Goal: Find specific page/section: Find specific page/section

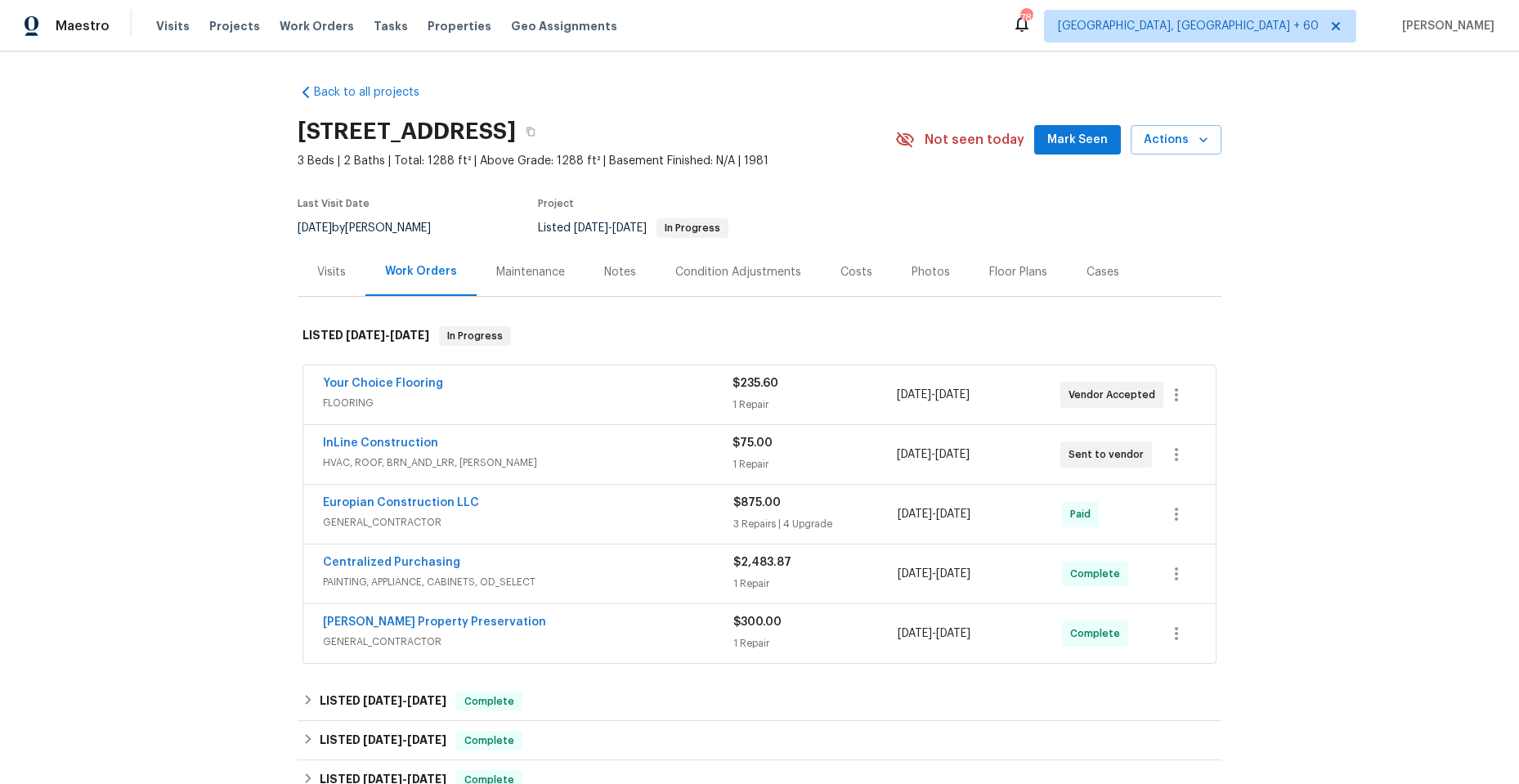
click at [547, 461] on span "HVAC, ROOF, BRN_AND_LRR, WELLS" at bounding box center [527, 462] width 410 height 16
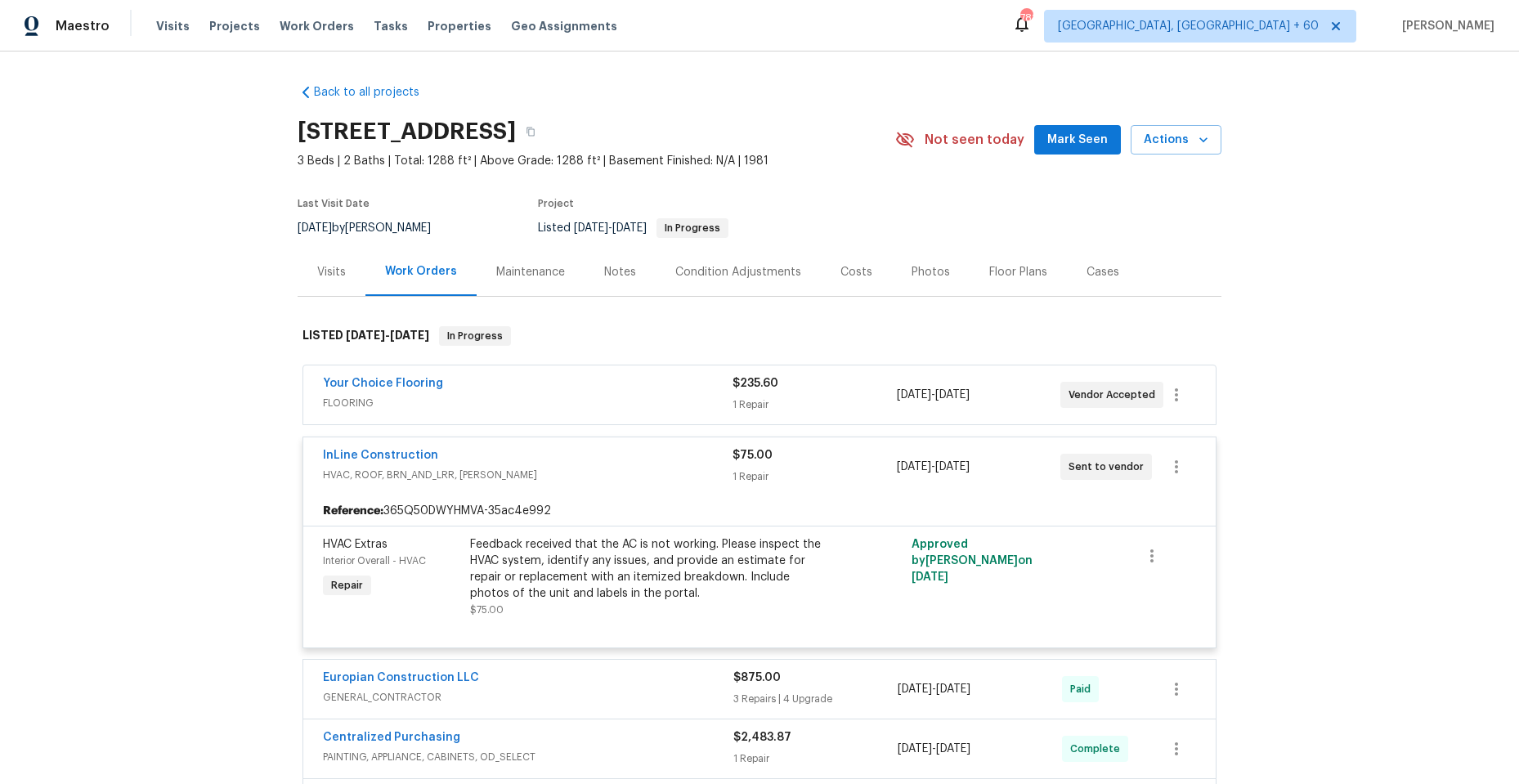
click at [549, 462] on div "InLine Construction" at bounding box center [527, 457] width 410 height 20
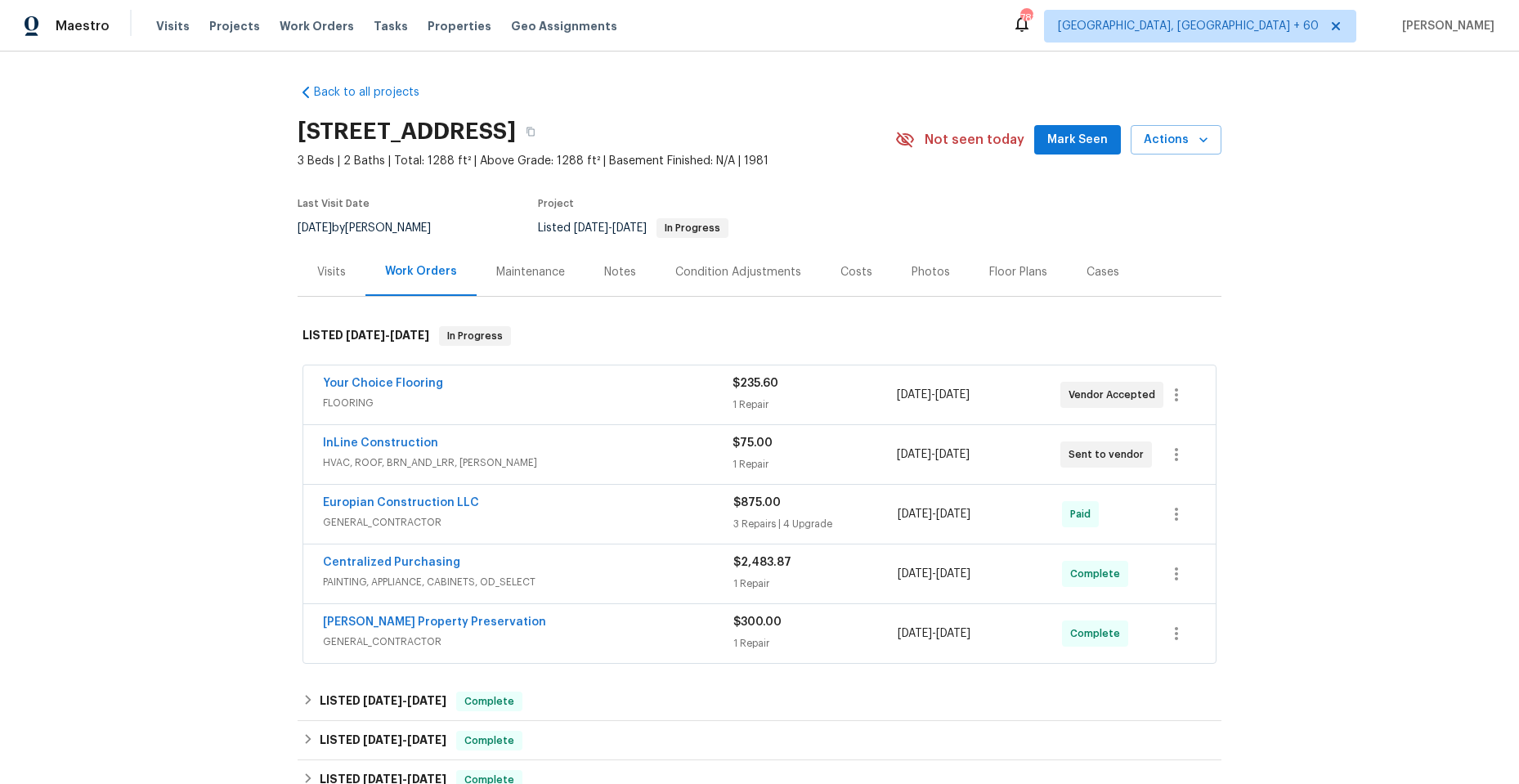
click at [552, 453] on div "InLine Construction" at bounding box center [527, 445] width 410 height 20
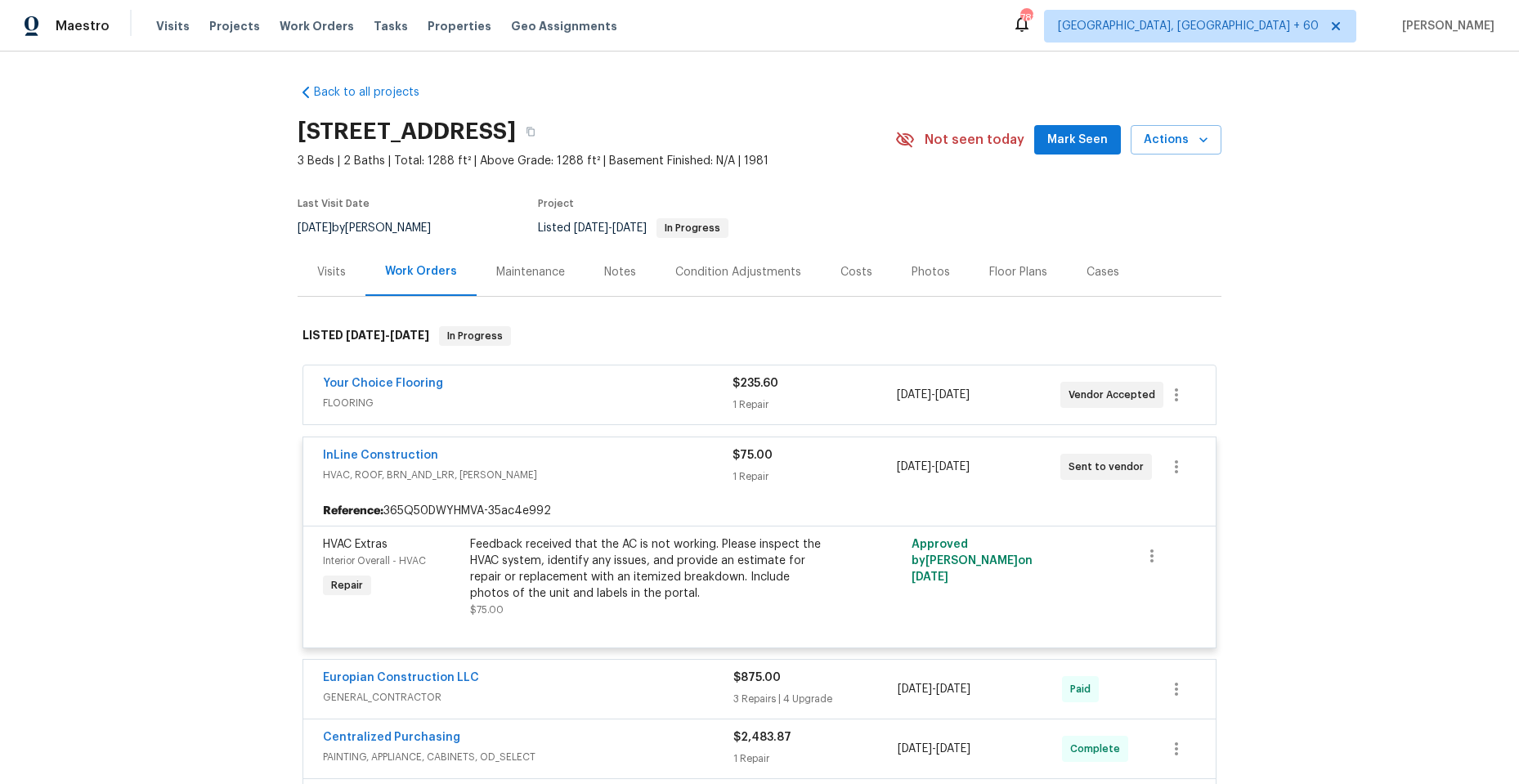
click at [552, 458] on div "InLine Construction" at bounding box center [527, 457] width 410 height 20
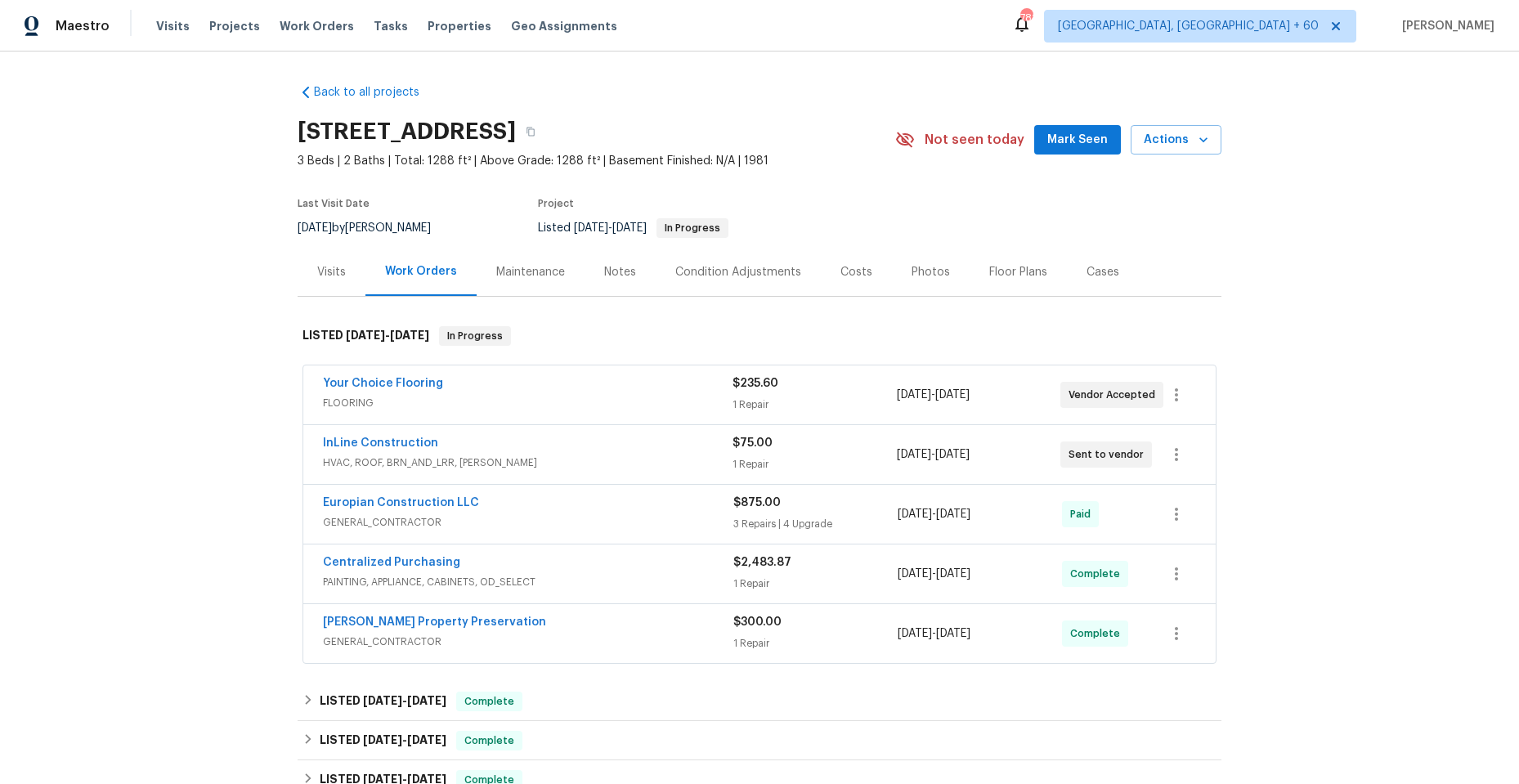
click at [549, 386] on div "Your Choice Flooring" at bounding box center [527, 385] width 410 height 20
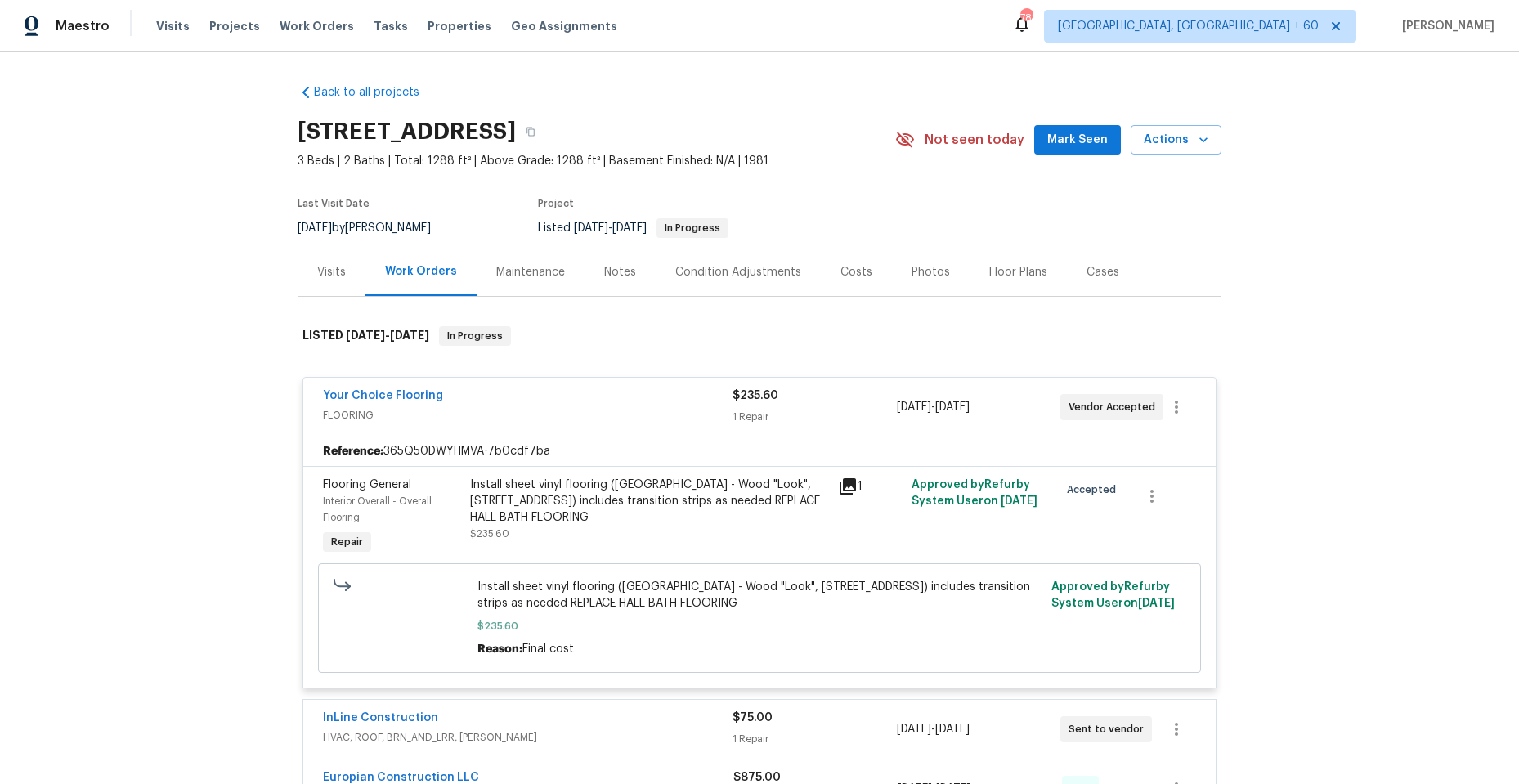
click at [561, 396] on div "Your Choice Flooring" at bounding box center [527, 397] width 410 height 20
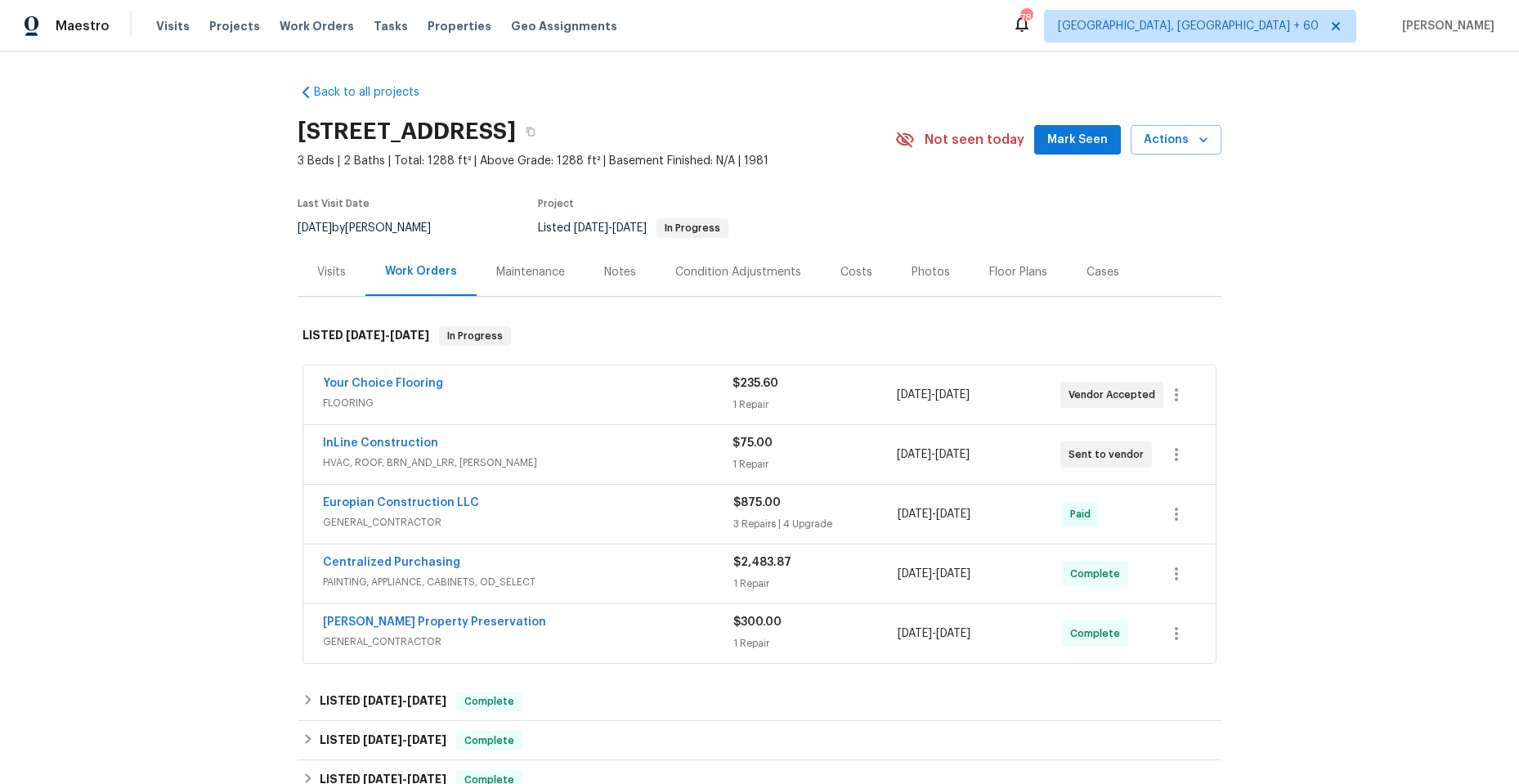
click at [567, 522] on span "GENERAL_CONTRACTOR" at bounding box center [527, 522] width 411 height 16
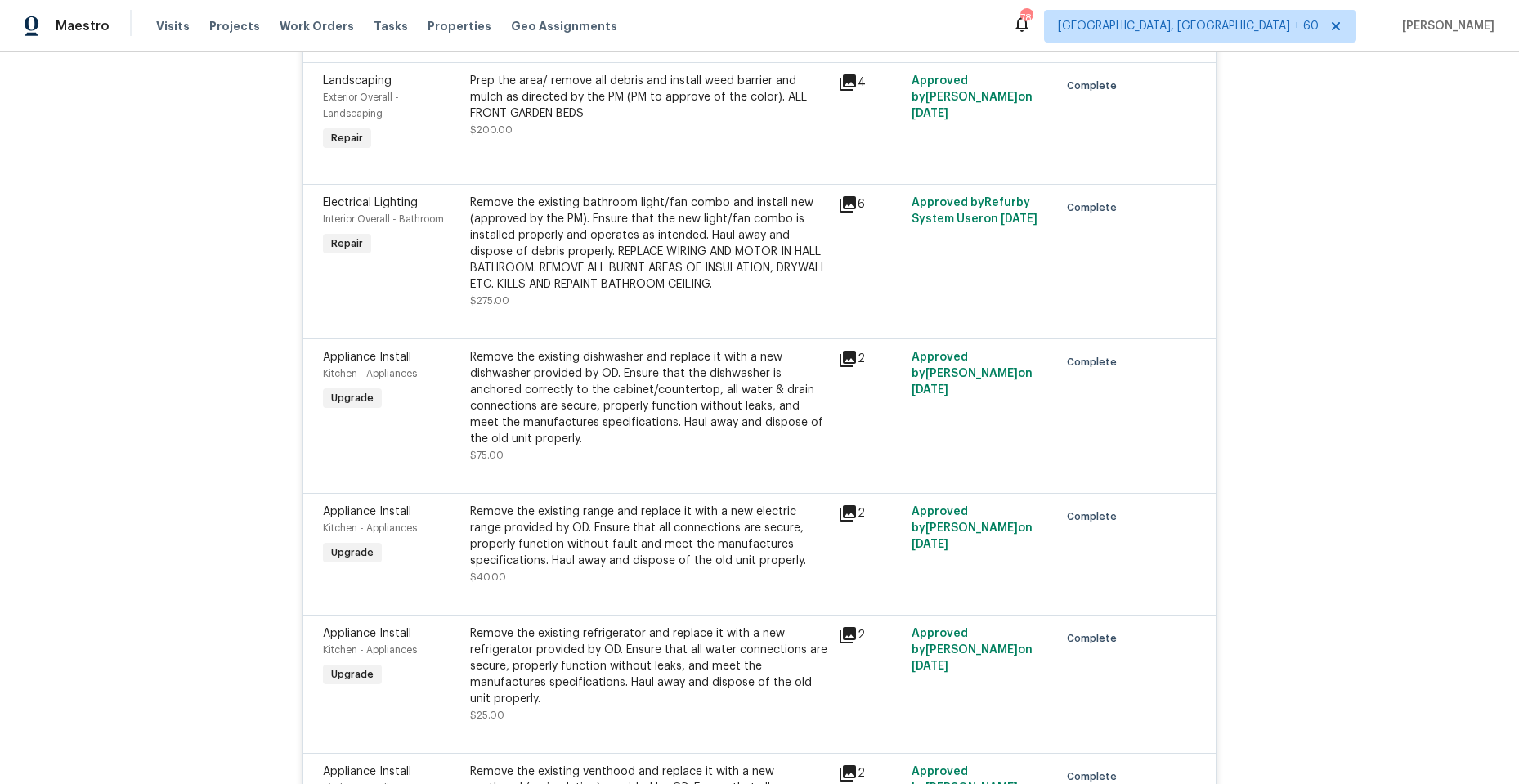
scroll to position [654, 0]
